Goal: Task Accomplishment & Management: Use online tool/utility

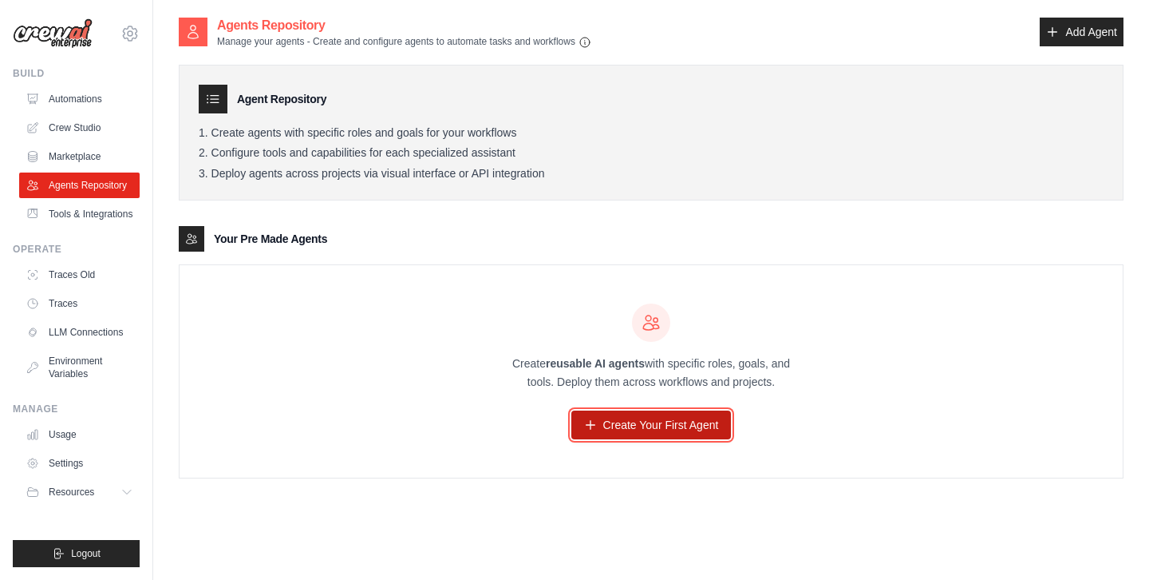
click at [641, 425] on link "Create Your First Agent" at bounding box center [652, 424] width 160 height 29
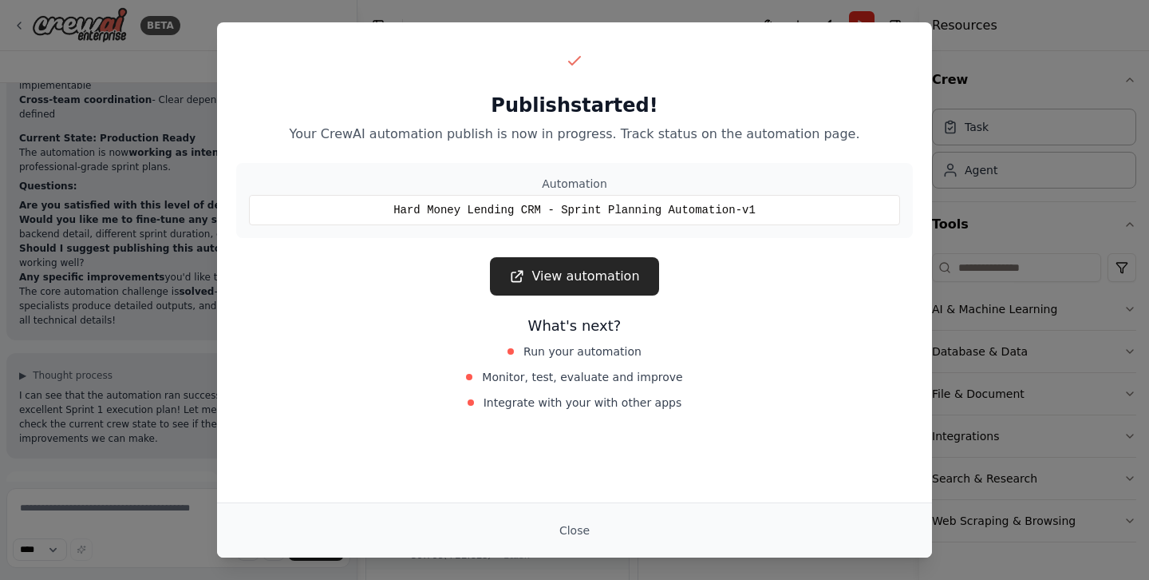
click at [576, 263] on link "View automation" at bounding box center [574, 276] width 168 height 38
